Goal: Information Seeking & Learning: Learn about a topic

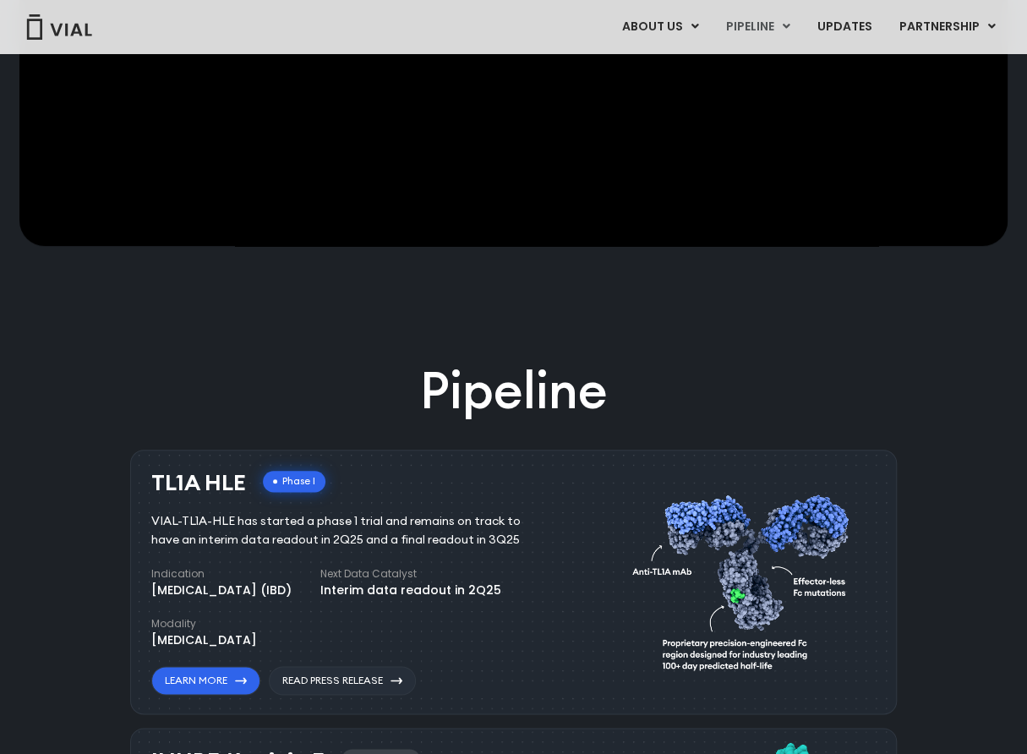
scroll to position [761, 0]
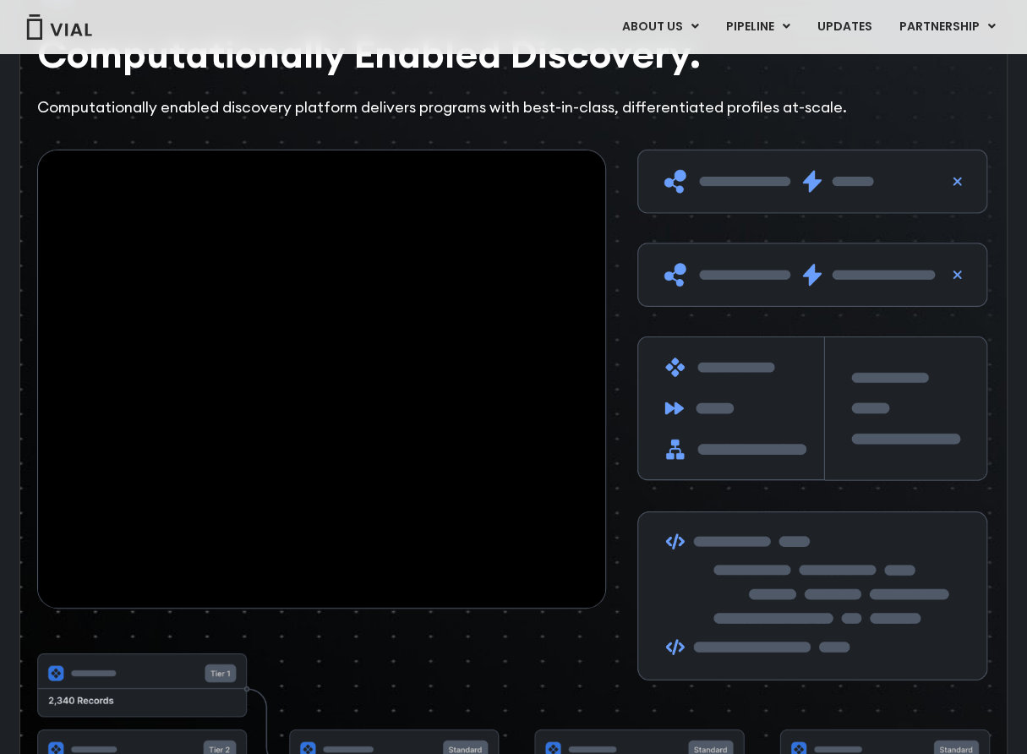
scroll to position [2621, 0]
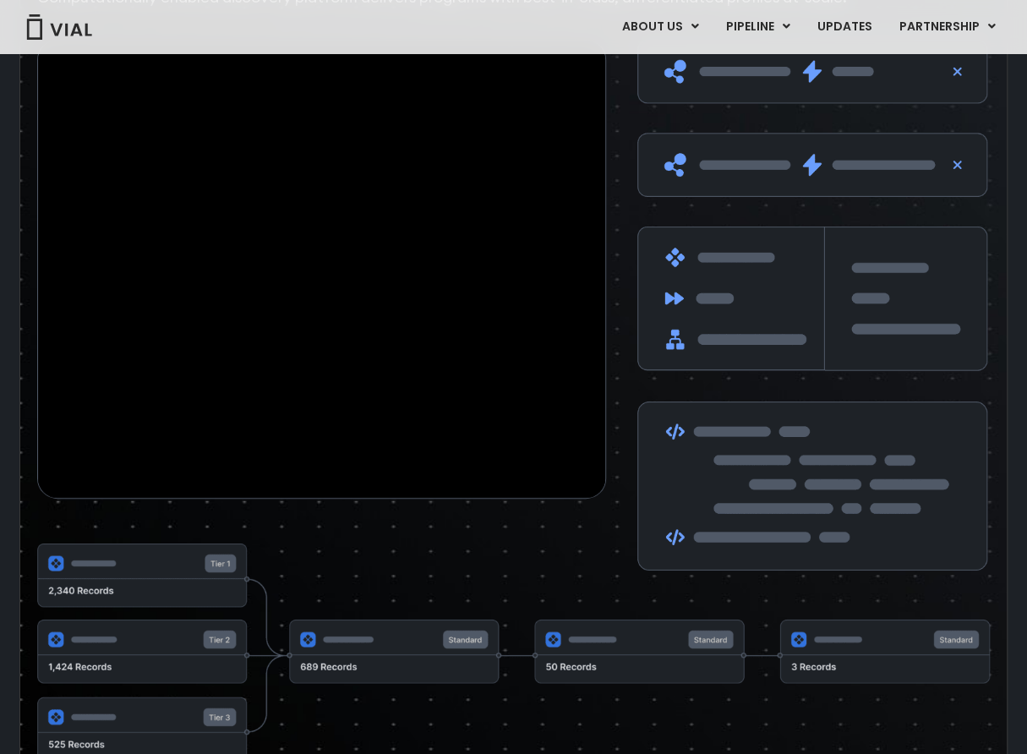
click at [406, 640] on img at bounding box center [513, 654] width 953 height 220
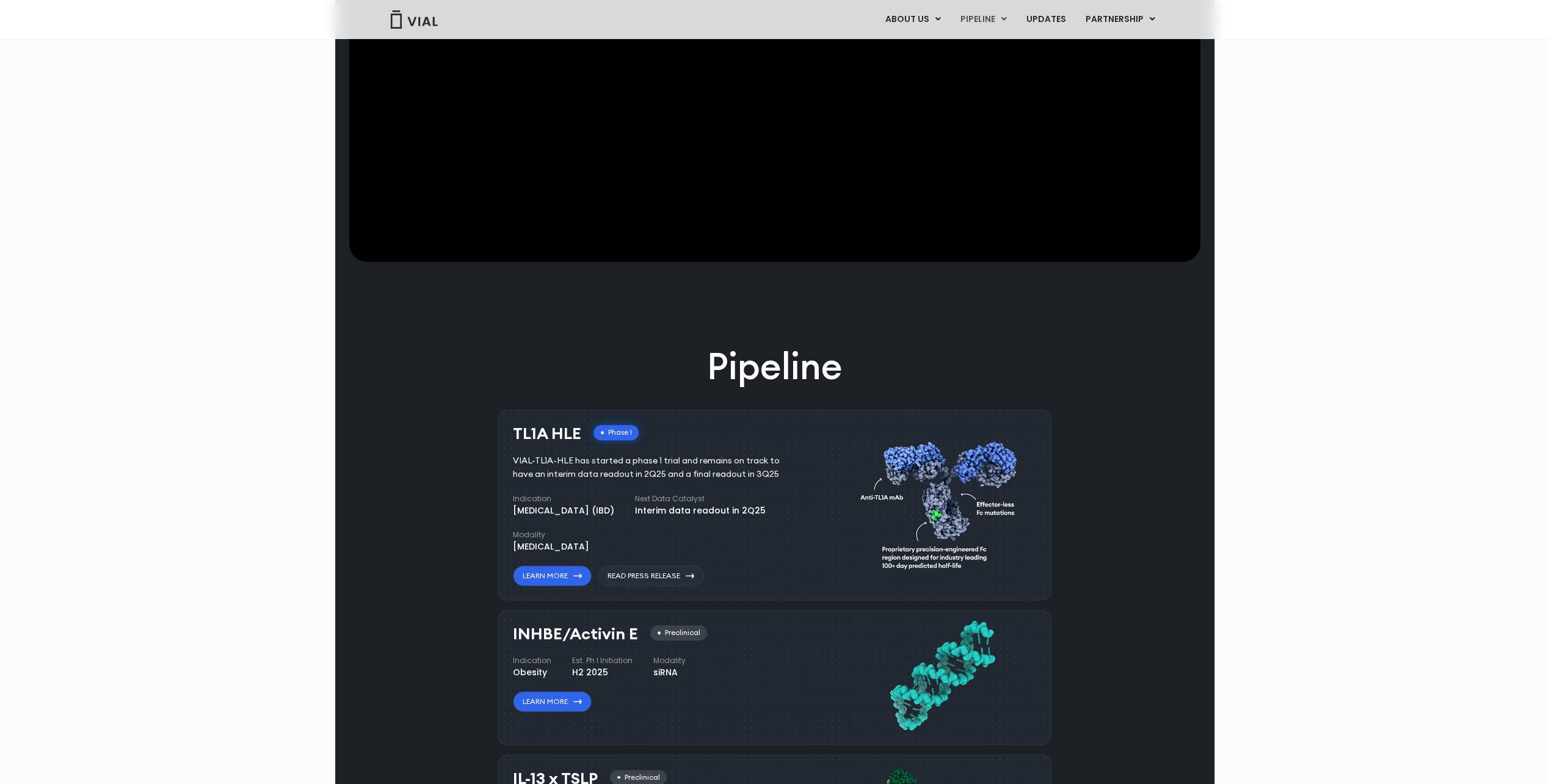
scroll to position [0, 0]
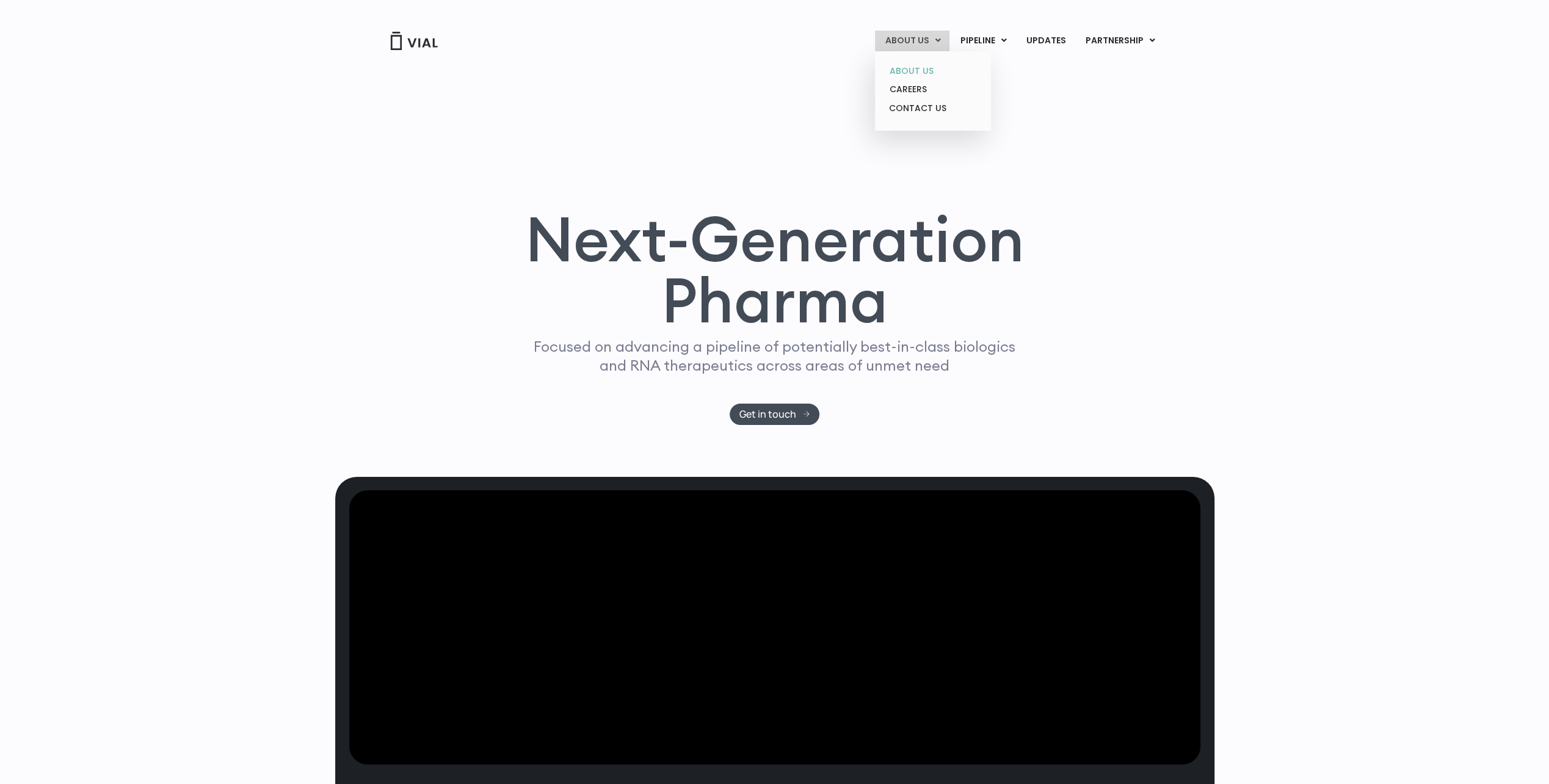
click at [741, 71] on link "ABOUT US" at bounding box center [932, 71] width 107 height 19
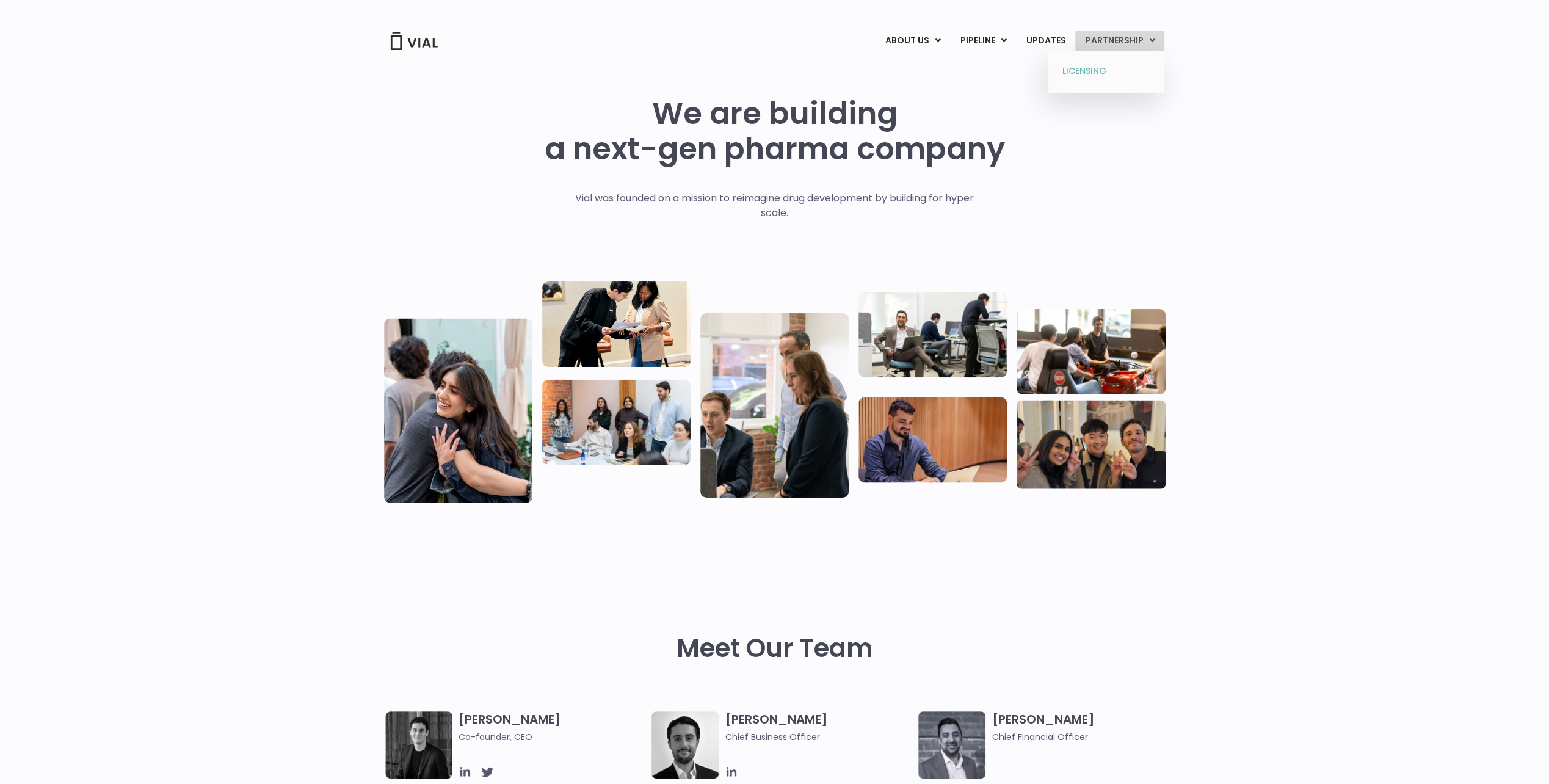
click at [1108, 65] on link "LICENSING" at bounding box center [1106, 71] width 107 height 19
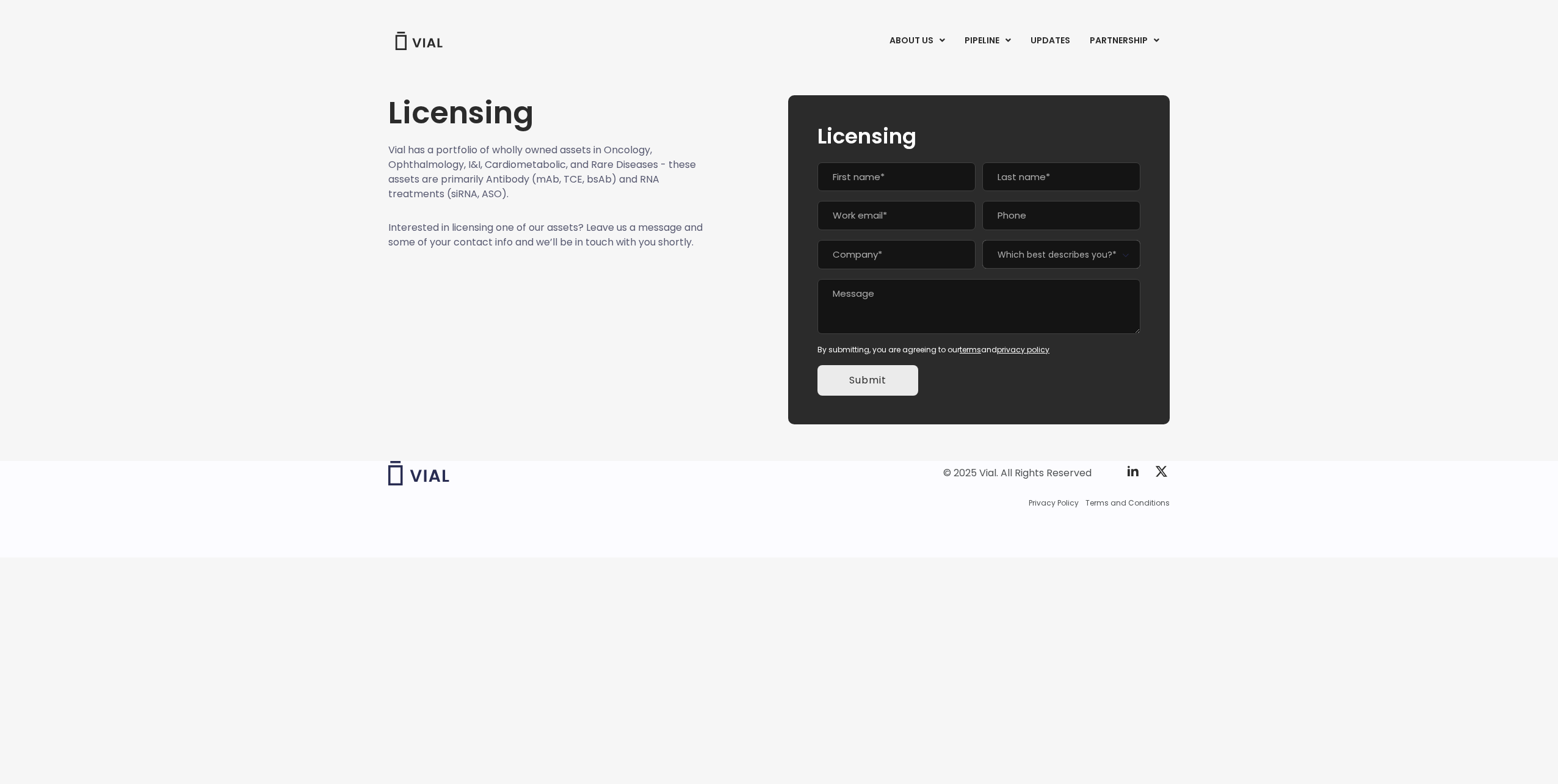
click at [417, 45] on img at bounding box center [419, 40] width 49 height 18
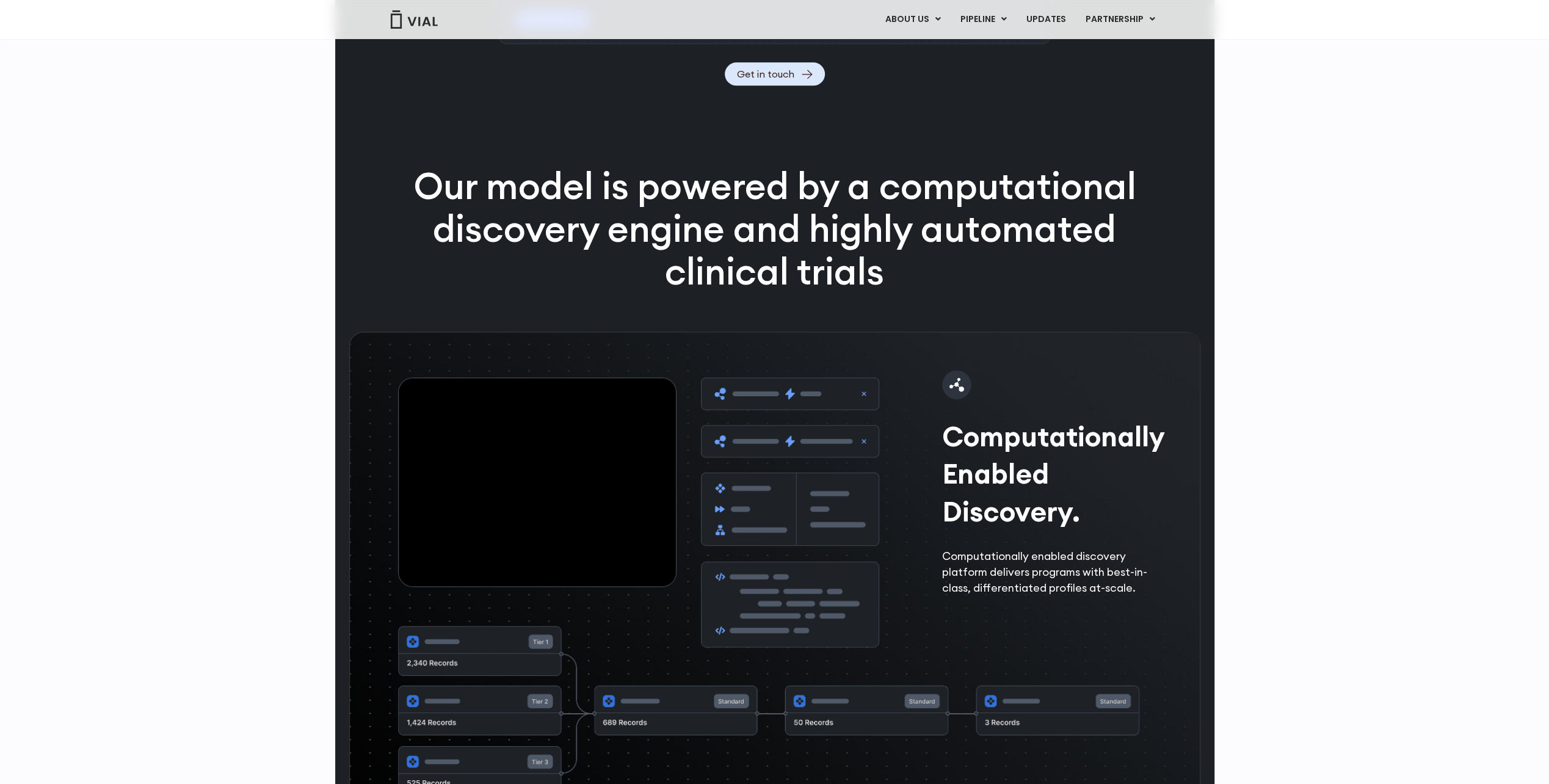
scroll to position [1648, 0]
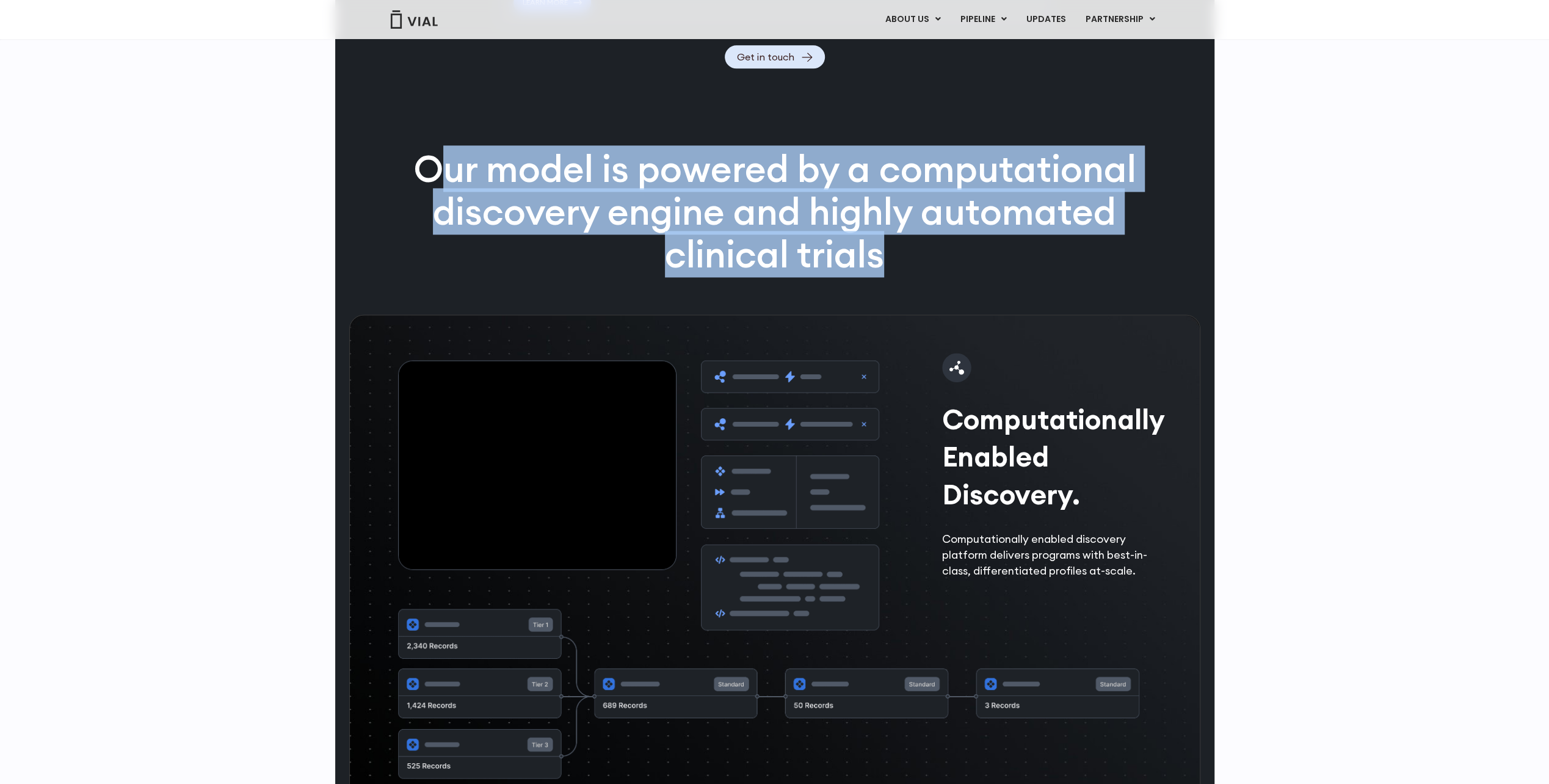
drag, startPoint x: 444, startPoint y: 203, endPoint x: 919, endPoint y: 281, distance: 481.4
click at [919, 275] on p "Our model is powered by a computational discovery engine and highly automated c…" at bounding box center [774, 212] width 786 height 128
drag, startPoint x: 919, startPoint y: 281, endPoint x: 914, endPoint y: 296, distance: 15.8
click at [914, 275] on p "Our model is powered by a computational discovery engine and highly automated c…" at bounding box center [774, 212] width 786 height 128
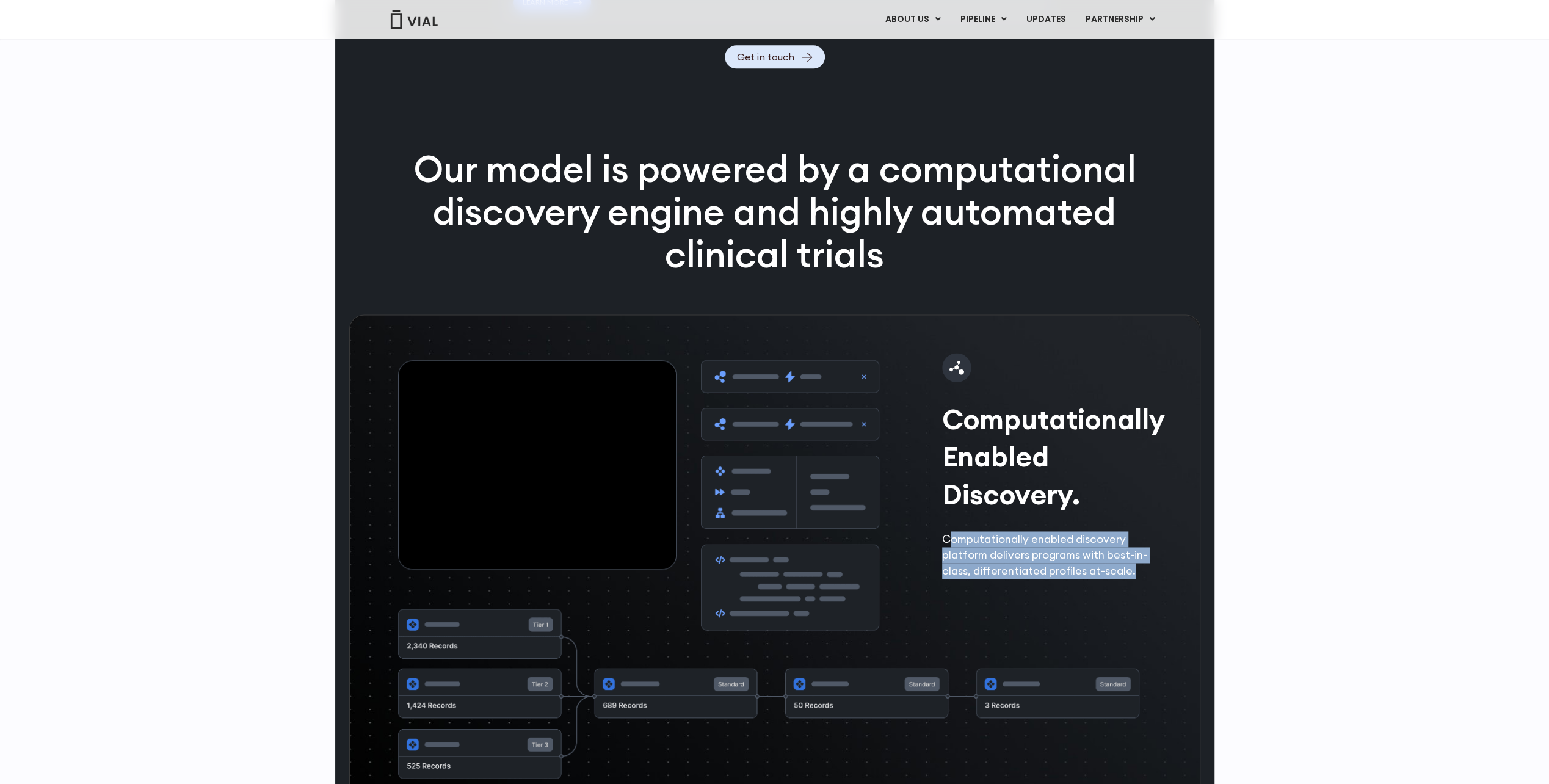
drag, startPoint x: 947, startPoint y: 575, endPoint x: 1149, endPoint y: 604, distance: 204.1
click at [1149, 578] on p "Computationally enabled discovery platform delivers programs with best-in-class…" at bounding box center [1049, 555] width 212 height 48
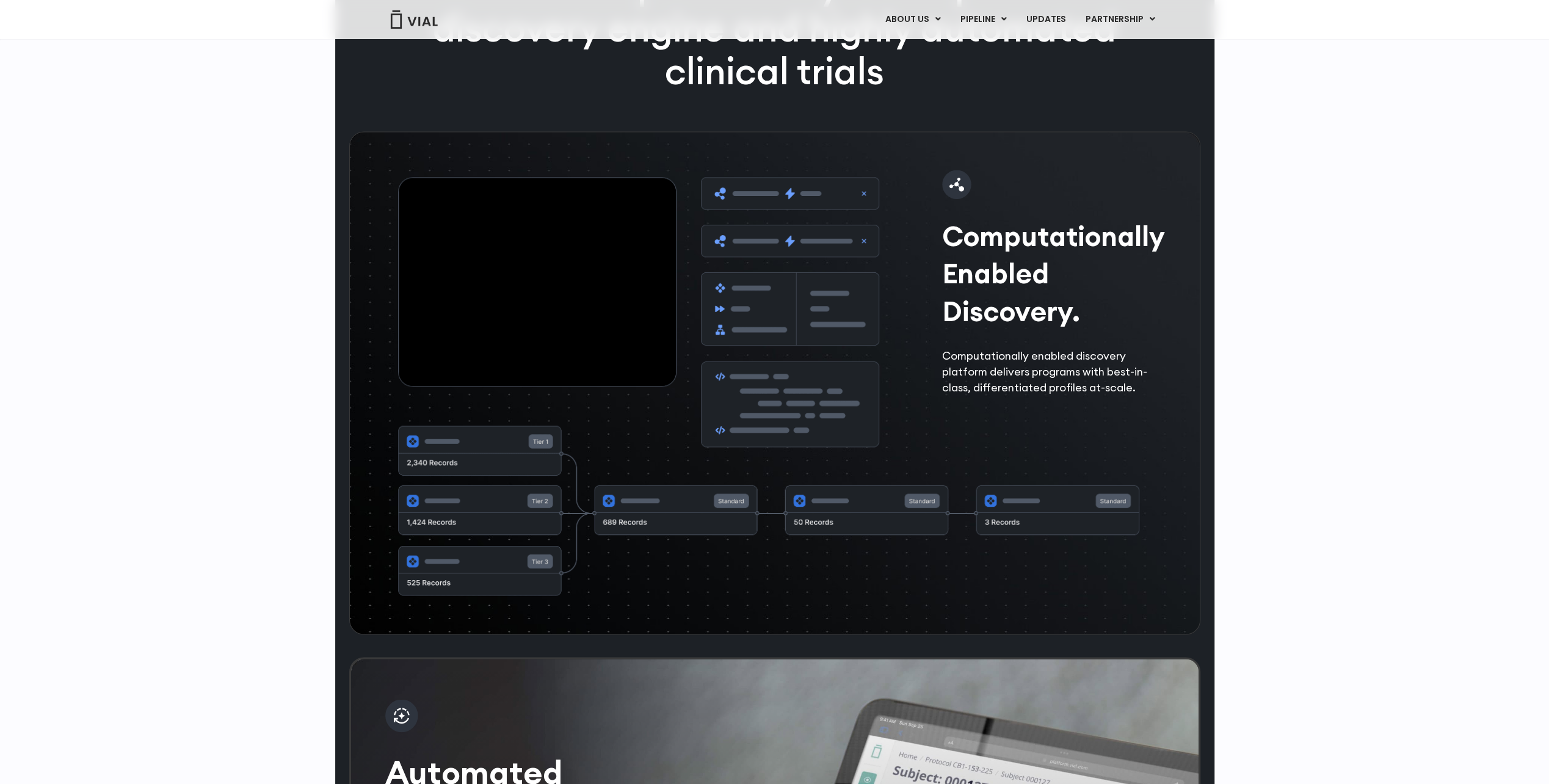
click at [1172, 632] on div "Computationally Enabled Discovery. Computationally enabled discovery platform d…" at bounding box center [775, 383] width 851 height 503
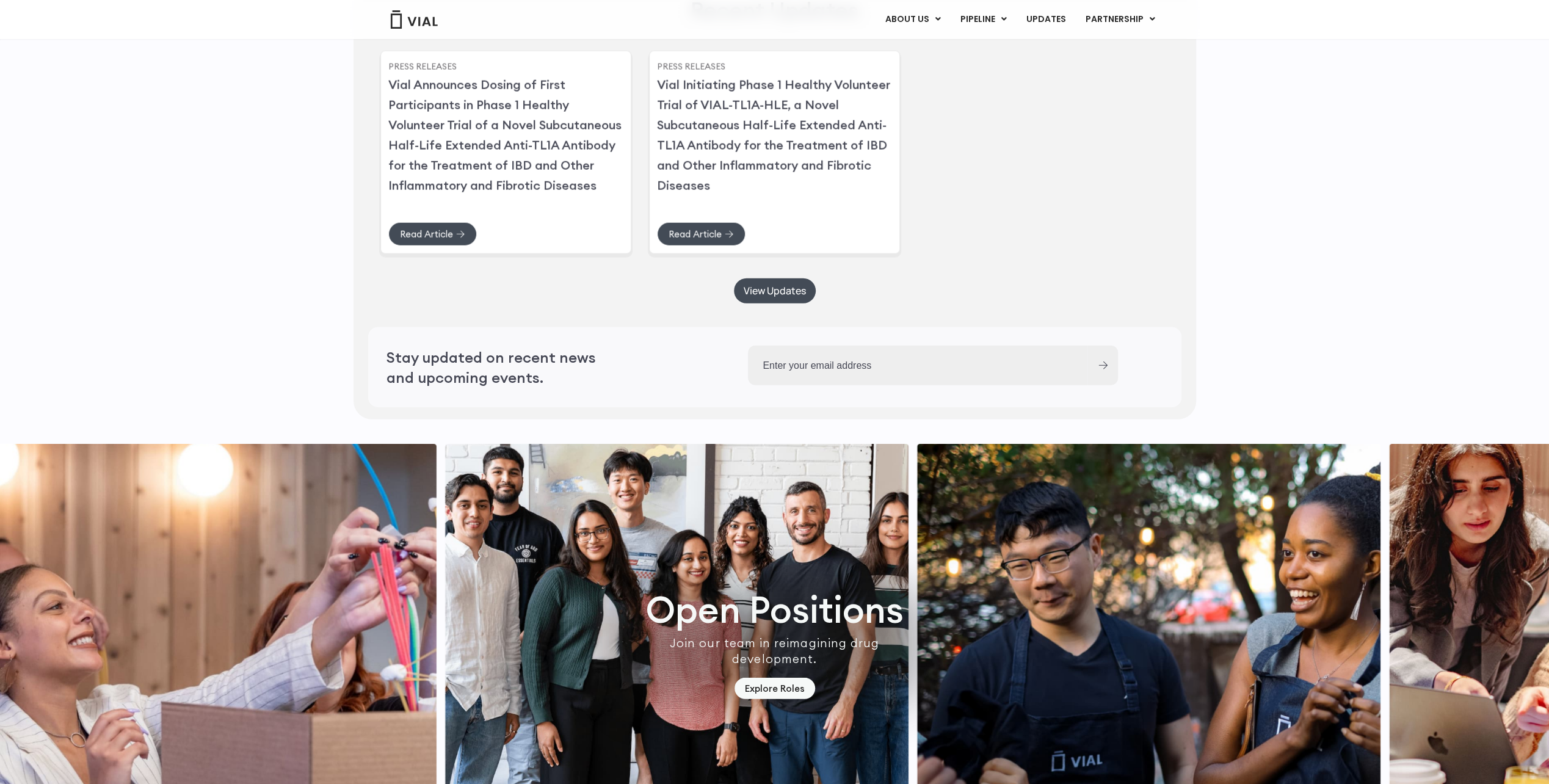
scroll to position [3235, 0]
